Goal: Find specific page/section: Find specific page/section

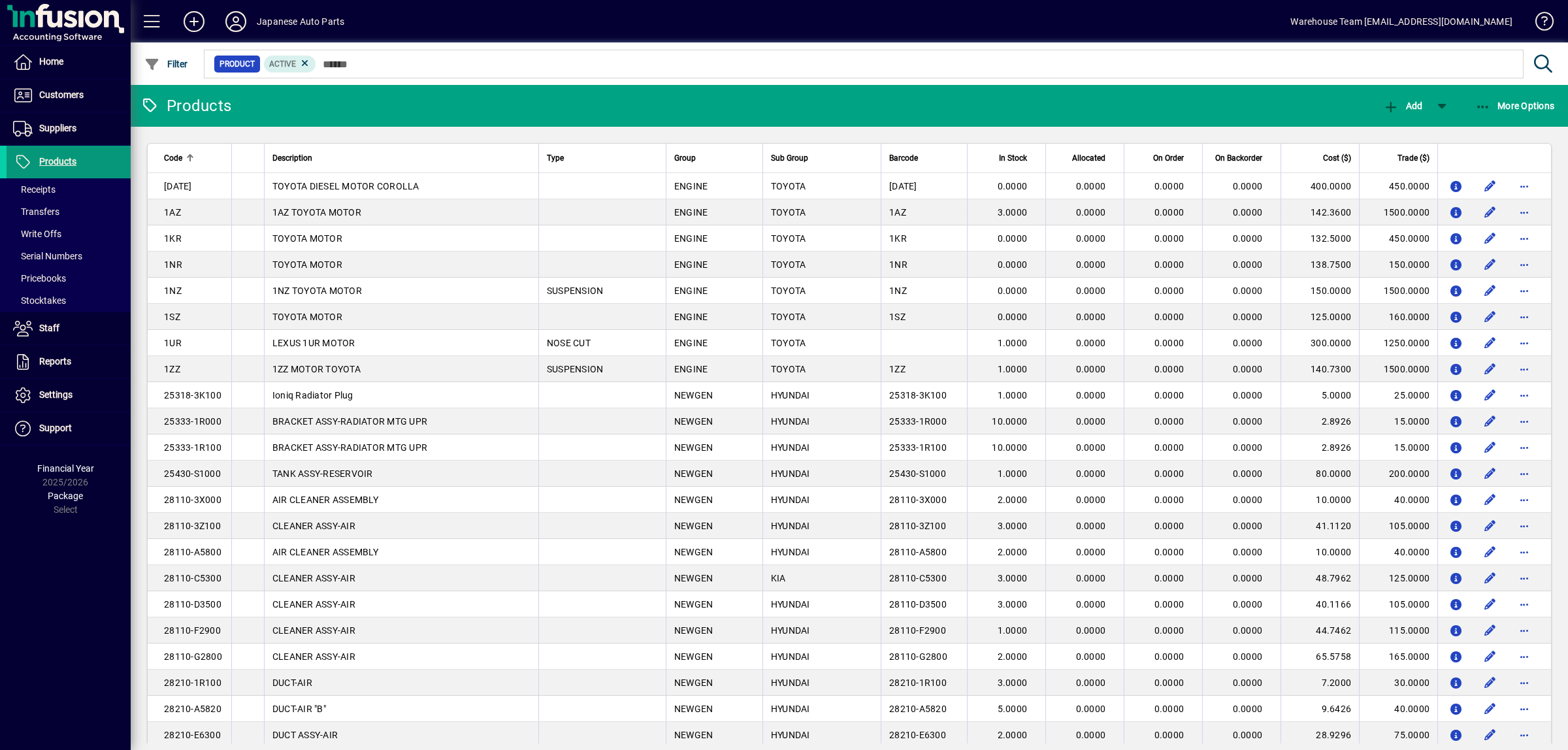
click at [76, 159] on span at bounding box center [68, 162] width 124 height 31
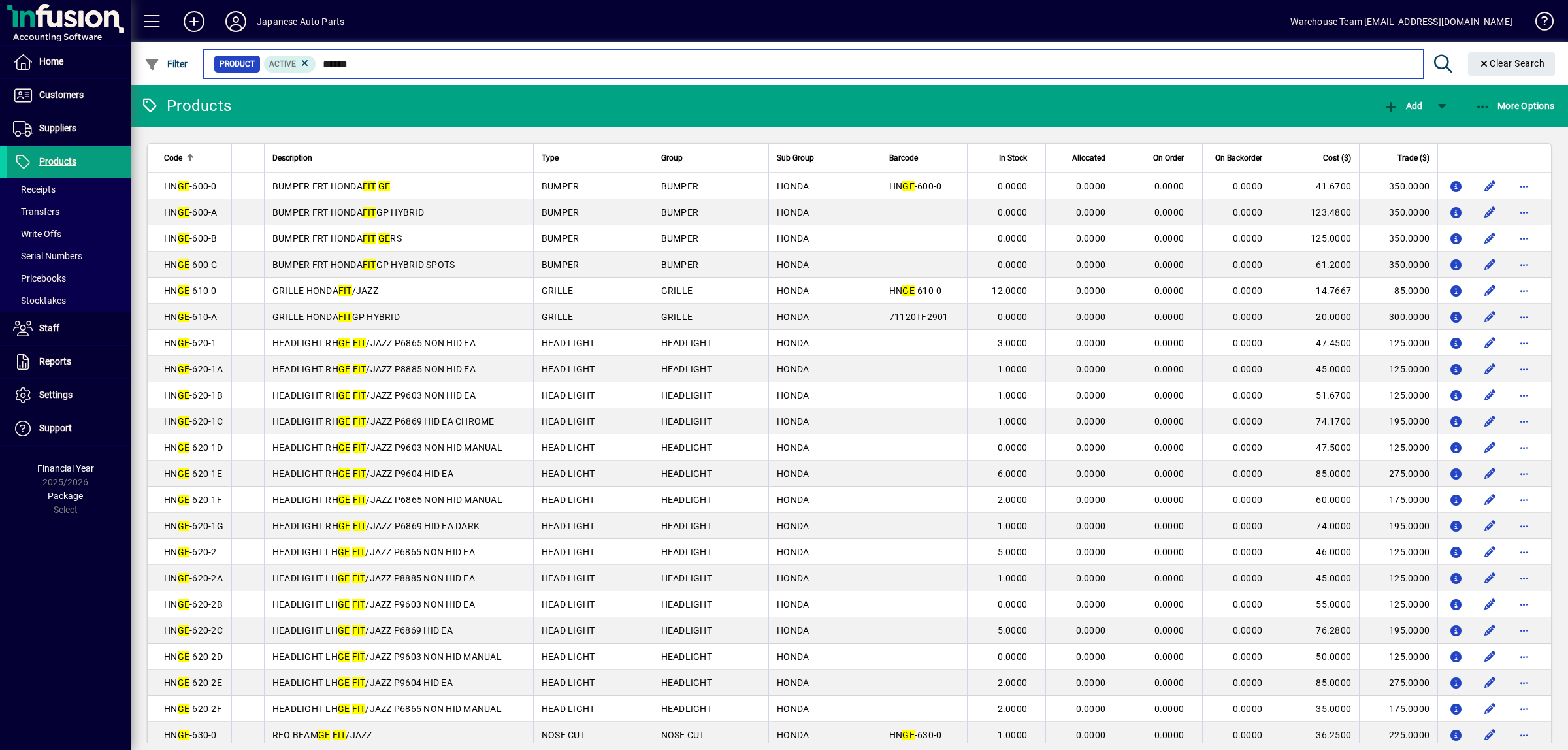
type input "******"
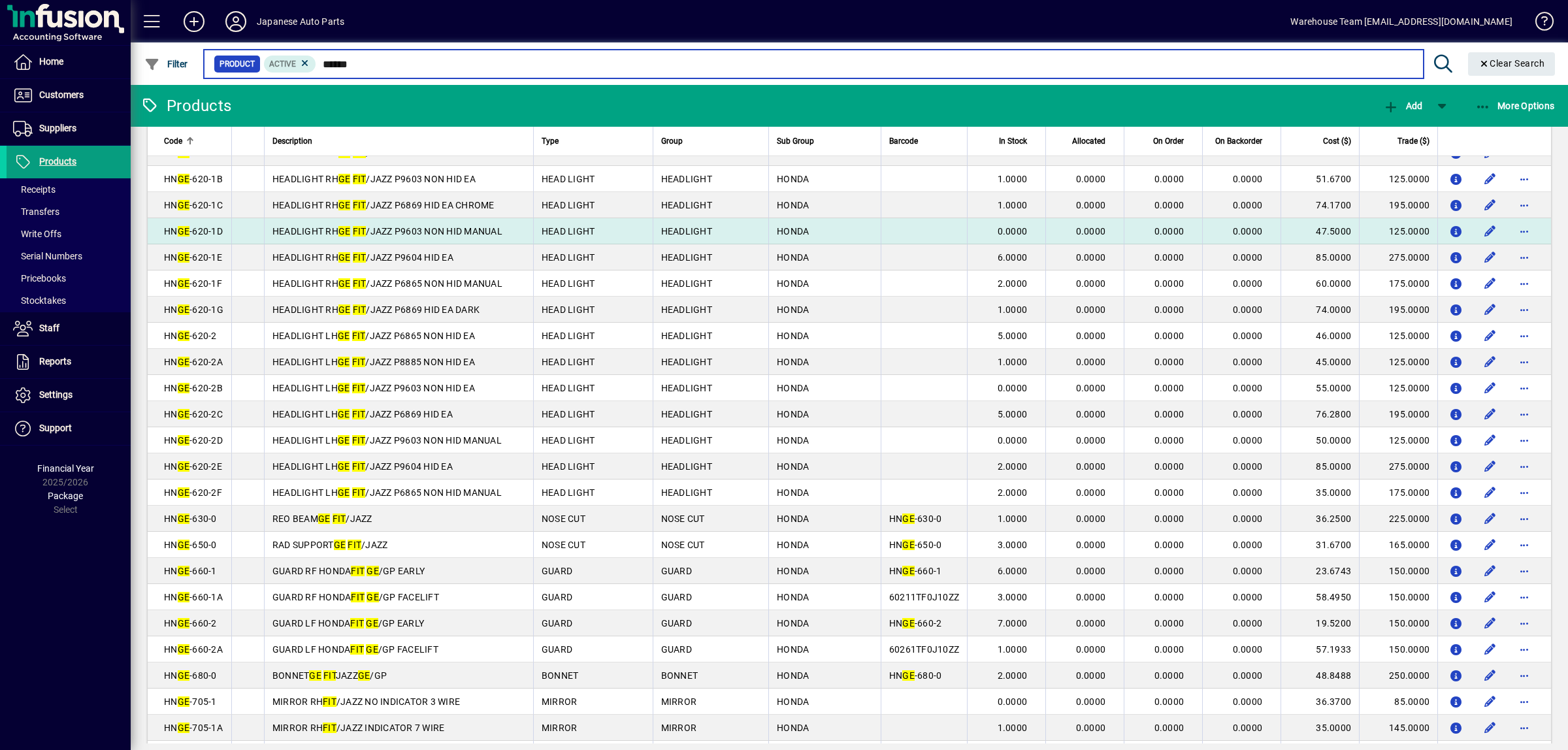
scroll to position [245, 0]
